Goal: Task Accomplishment & Management: Manage account settings

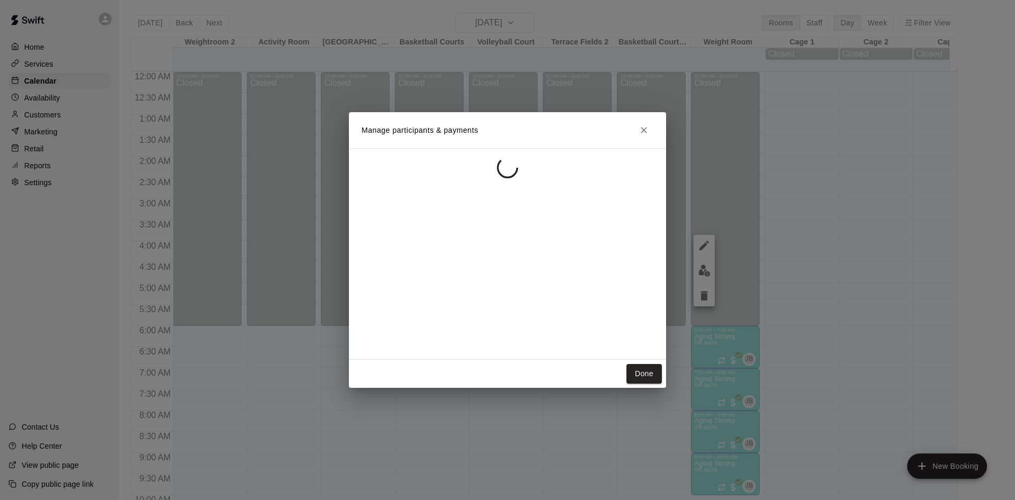
scroll to position [542, 0]
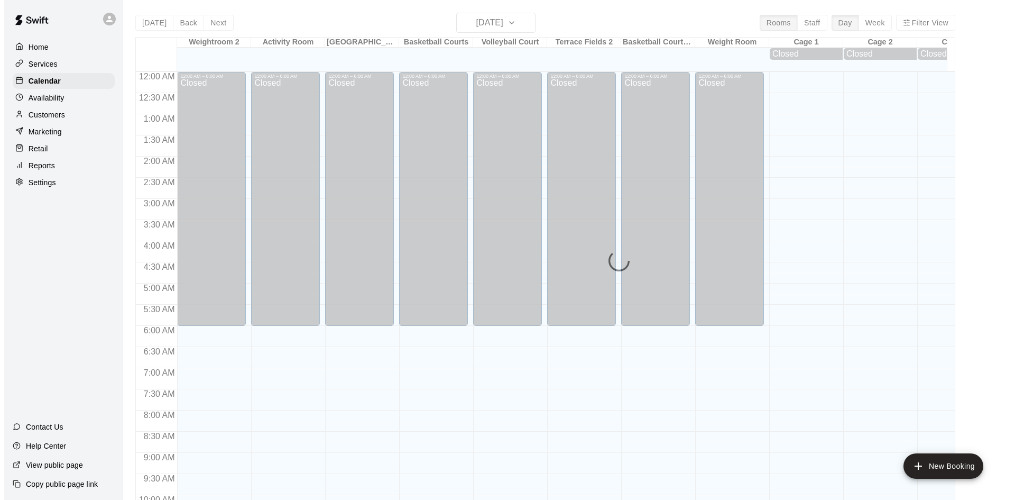
scroll to position [542, 0]
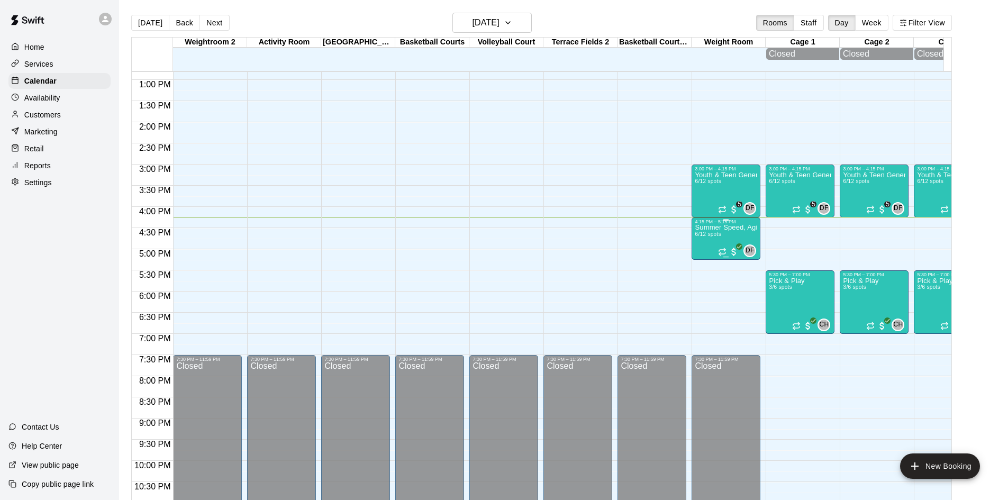
click at [724, 227] on p "Summer Speed, Agility, Power & Strength Training (SAPS)" at bounding box center [725, 227] width 62 height 0
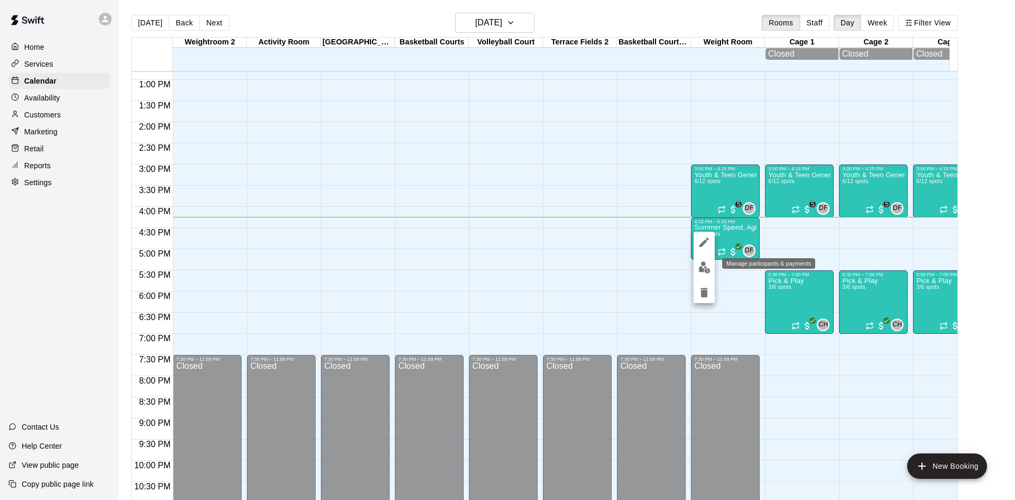
click at [699, 267] on img "edit" at bounding box center [705, 267] width 12 height 12
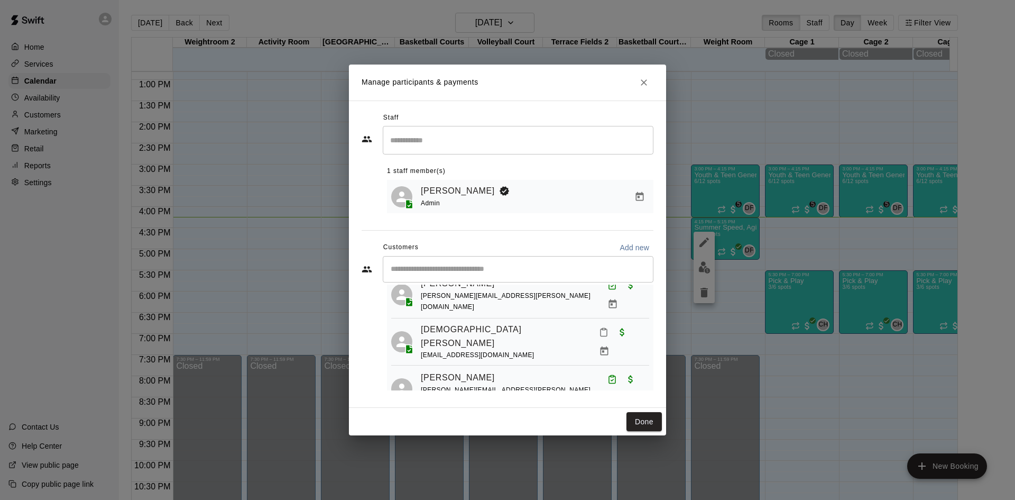
scroll to position [135, 0]
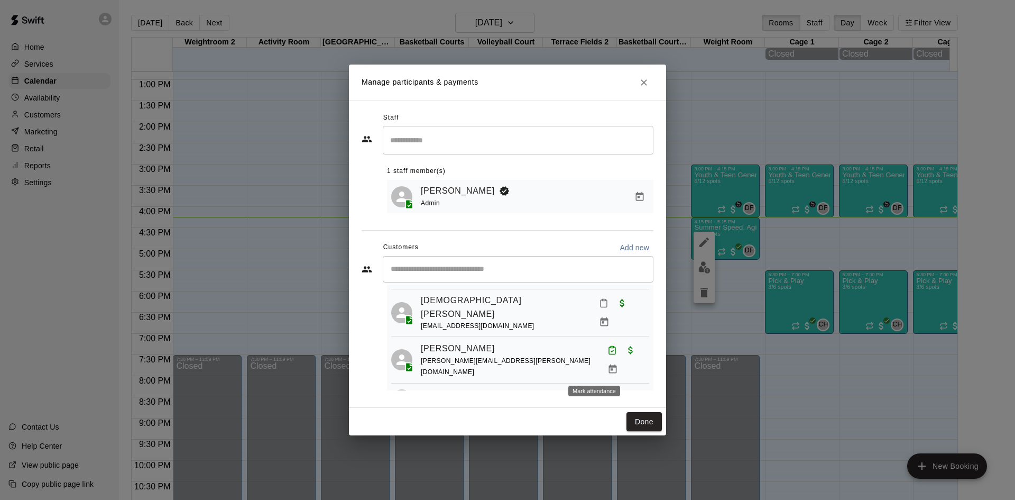
click at [598, 395] on icon "Mark attendance" at bounding box center [603, 400] width 10 height 10
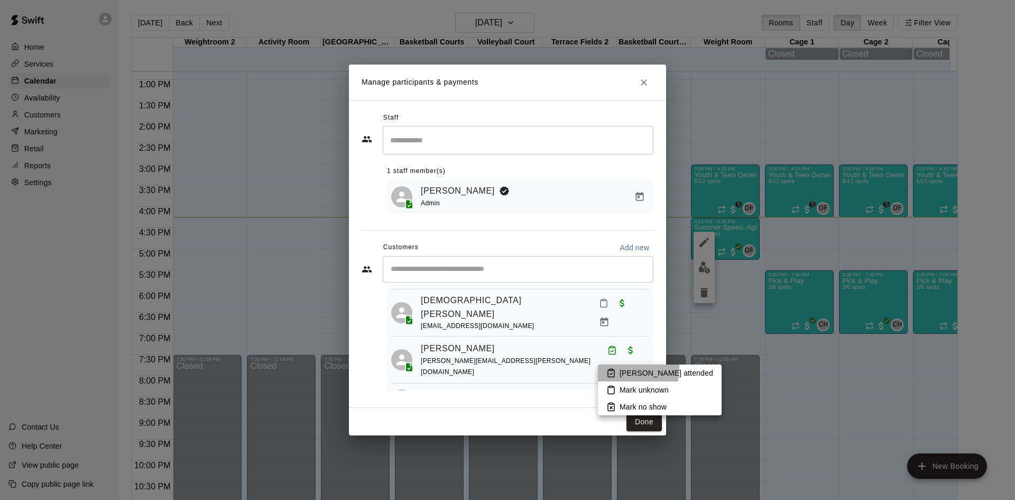
click at [609, 368] on icon at bounding box center [612, 373] width 10 height 10
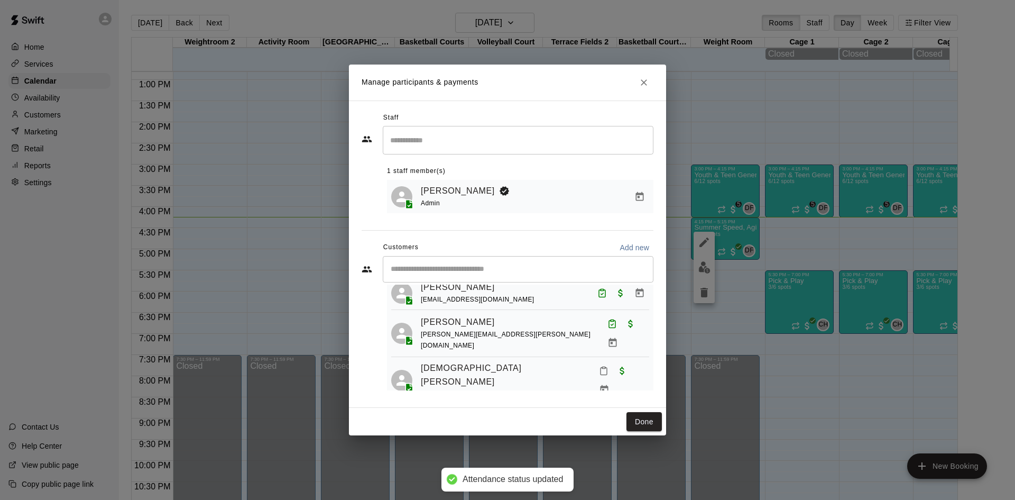
scroll to position [0, 0]
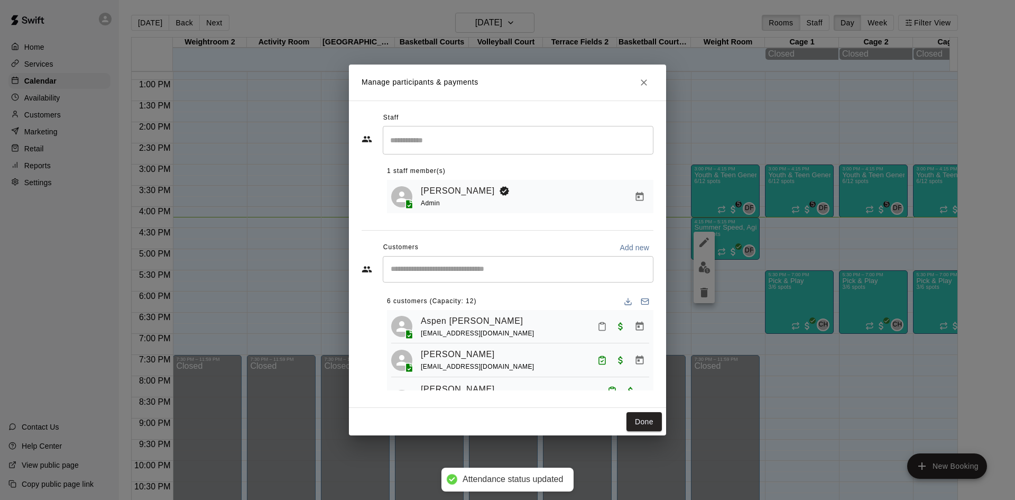
click at [482, 278] on div "​" at bounding box center [518, 269] width 271 height 26
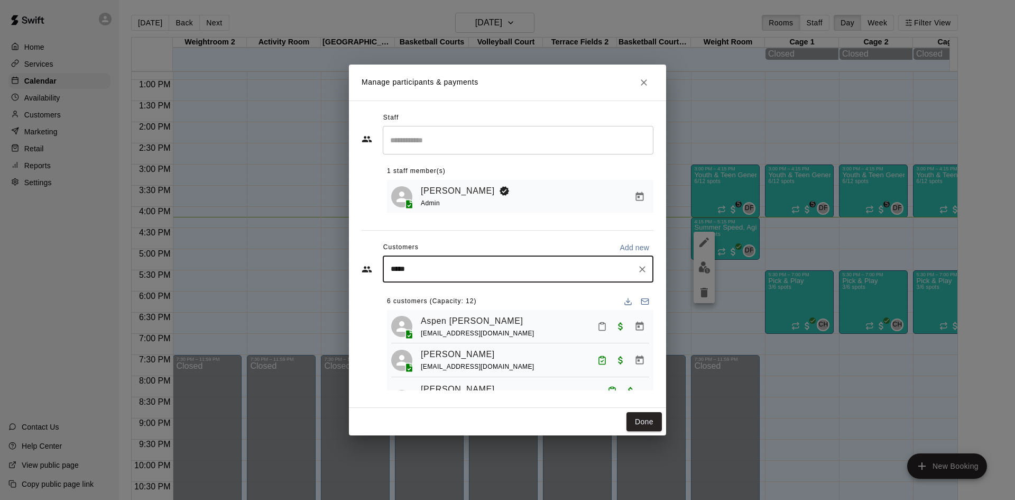
type input "******"
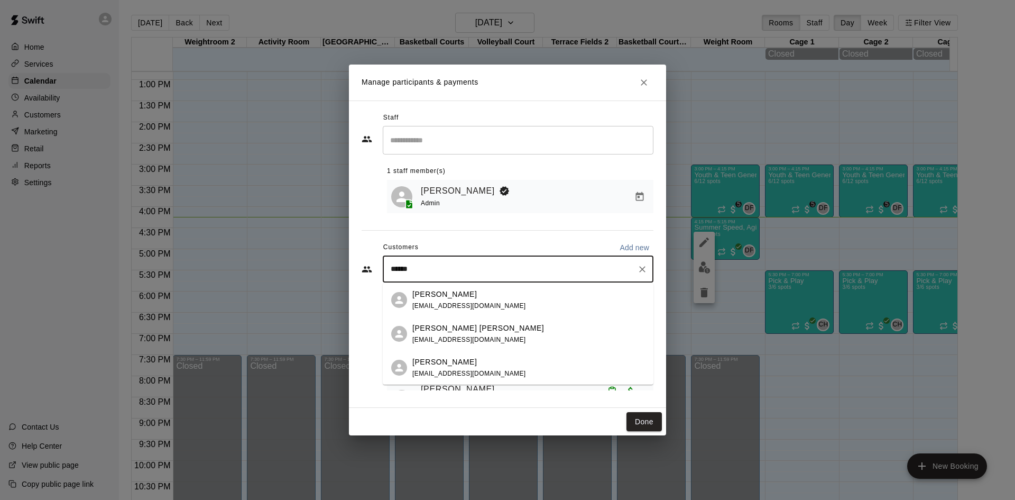
click at [462, 327] on p "Connor Sandak" at bounding box center [479, 328] width 132 height 11
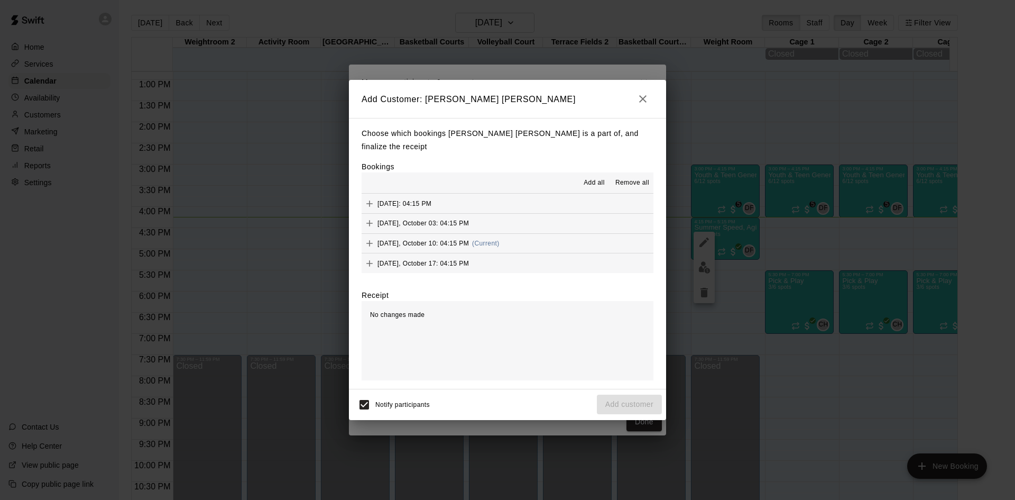
click at [463, 243] on div "Friday, October 10: 04:15 PM (Current)" at bounding box center [431, 243] width 138 height 16
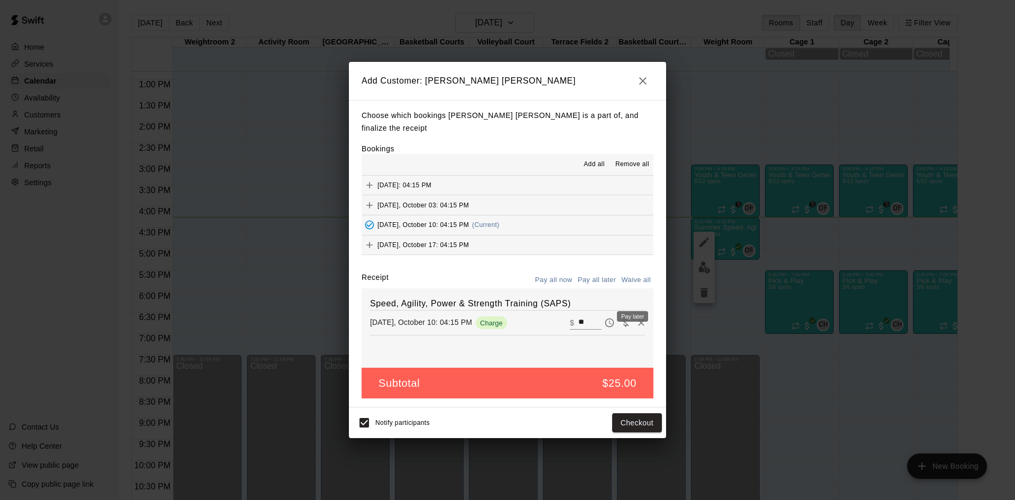
click at [620, 314] on div "Pay later" at bounding box center [632, 316] width 31 height 11
click at [620, 320] on icon "Waive payment" at bounding box center [625, 322] width 11 height 11
type input "*"
click at [615, 414] on button "Add customer" at bounding box center [629, 423] width 65 height 20
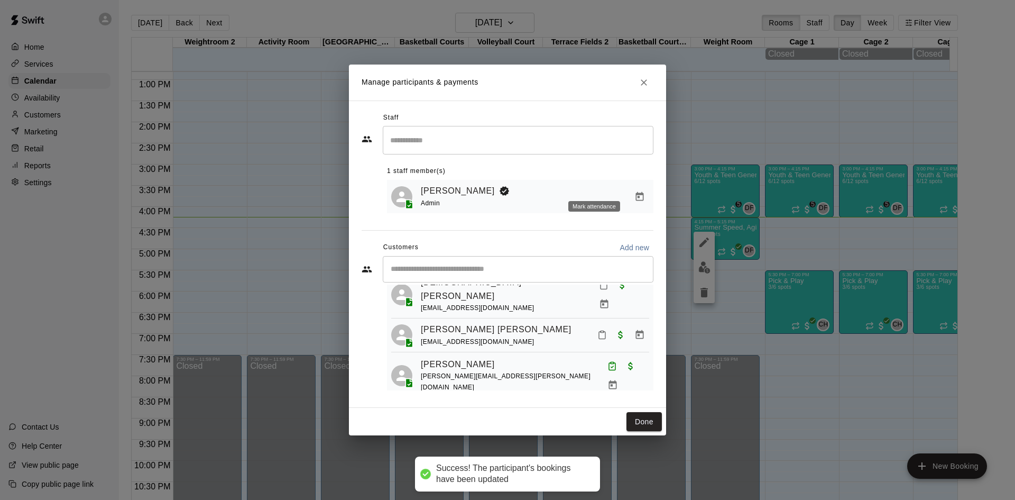
scroll to position [159, 0]
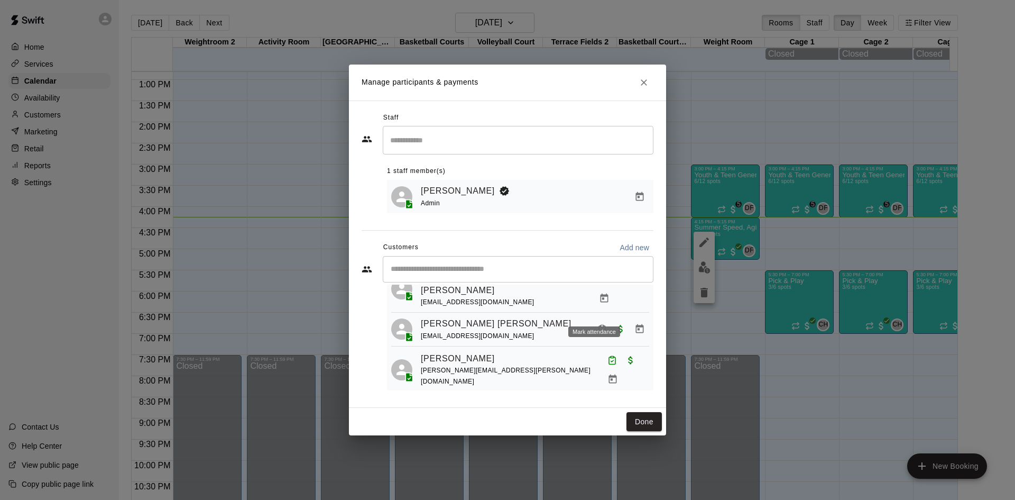
click at [601, 325] on rect "Mark attendance" at bounding box center [602, 326] width 3 height 2
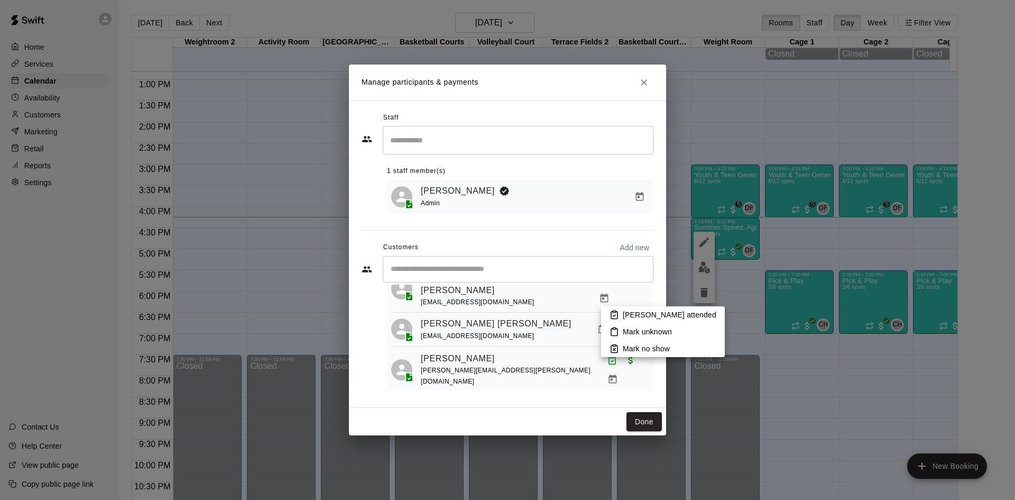
click at [615, 311] on rect at bounding box center [614, 312] width 3 height 2
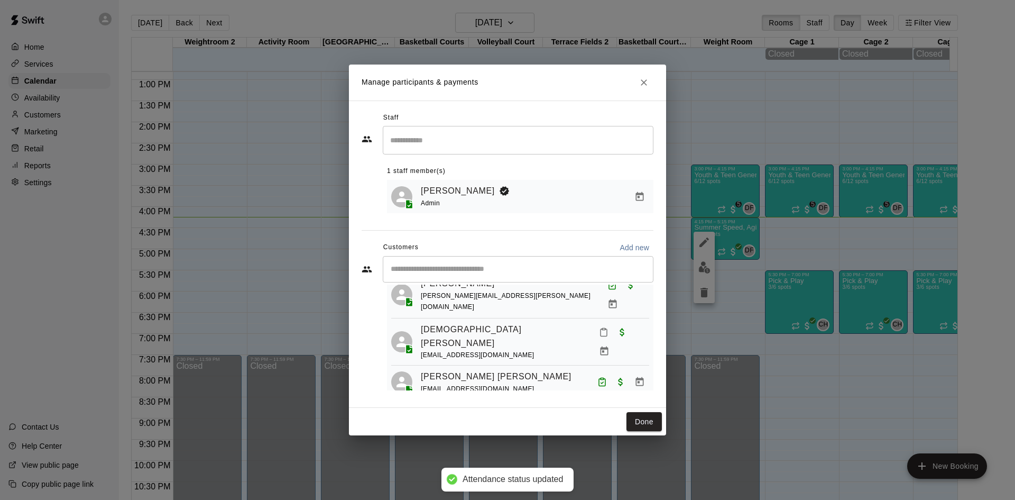
scroll to position [0, 0]
